Goal: Navigation & Orientation: Find specific page/section

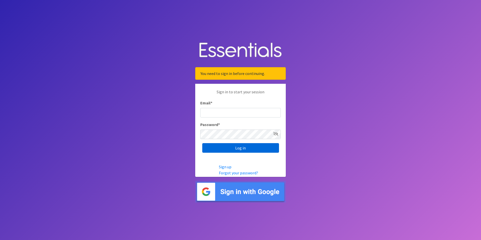
type input "[PERSON_NAME][EMAIL_ADDRESS][PERSON_NAME][DOMAIN_NAME]"
click at [249, 145] on input "Log in" at bounding box center [240, 148] width 77 height 10
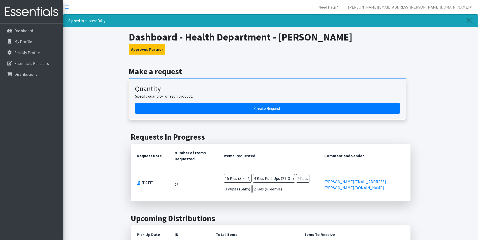
click at [138, 184] on span at bounding box center [138, 183] width 3 height 4
click at [176, 185] on td "26" at bounding box center [192, 184] width 49 height 33
click at [154, 155] on th "Request Date" at bounding box center [150, 156] width 38 height 24
click at [363, 155] on th "Comment and Sender" at bounding box center [364, 156] width 92 height 24
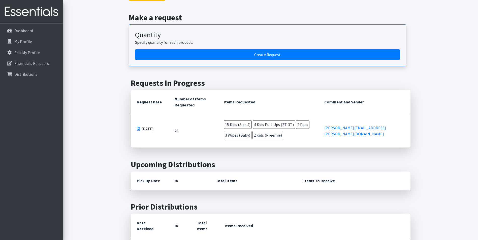
scroll to position [45, 0]
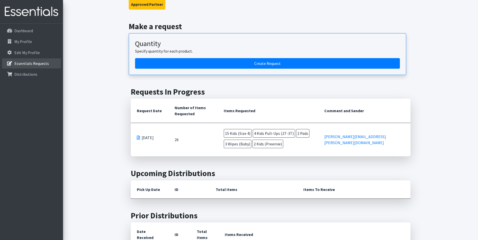
click at [27, 65] on p "Essentials Requests" at bounding box center [31, 63] width 34 height 5
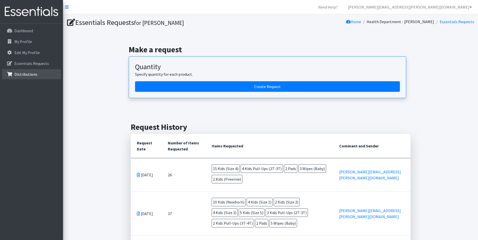
click at [26, 71] on link "Distributions" at bounding box center [31, 74] width 59 height 10
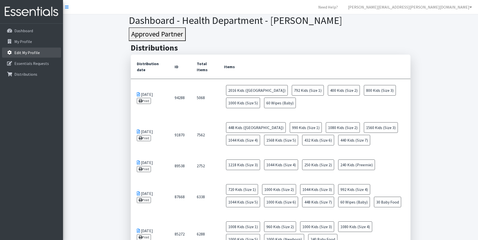
click at [25, 55] on link "Edit My Profile" at bounding box center [31, 53] width 59 height 10
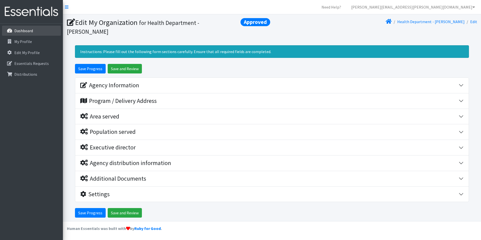
click at [26, 33] on p "Dashboard" at bounding box center [23, 30] width 19 height 5
